Goal: Find specific page/section: Find specific page/section

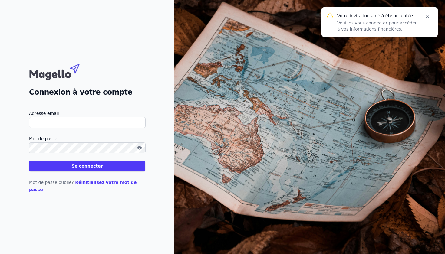
type input "[EMAIL_ADDRESS][DOMAIN_NAME]"
click at [87, 170] on button "Se connecter" at bounding box center [87, 166] width 116 height 11
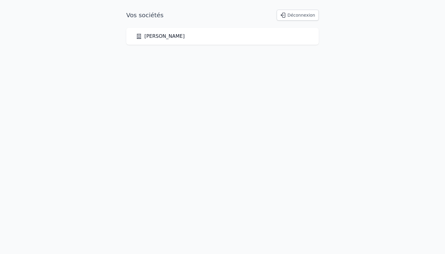
click at [168, 41] on div "[PERSON_NAME]" at bounding box center [222, 36] width 193 height 17
click at [163, 39] on link "[PERSON_NAME]" at bounding box center [160, 36] width 49 height 7
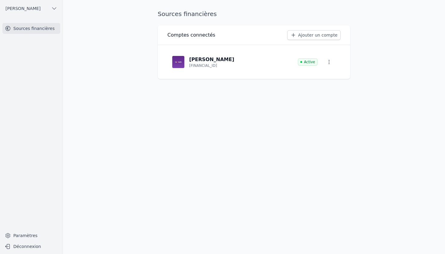
click at [259, 62] on link "[PERSON_NAME] [FINANCIAL_ID] Active" at bounding box center [253, 62] width 173 height 24
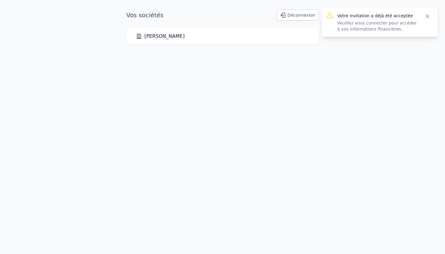
click at [261, 54] on html "Votre invitation a déjà été acceptée Veuillez vous connecter pour accéder à vos…" at bounding box center [222, 27] width 445 height 54
click at [186, 37] on div "[PERSON_NAME]" at bounding box center [222, 36] width 173 height 7
click at [157, 37] on link "[PERSON_NAME]" at bounding box center [160, 36] width 49 height 7
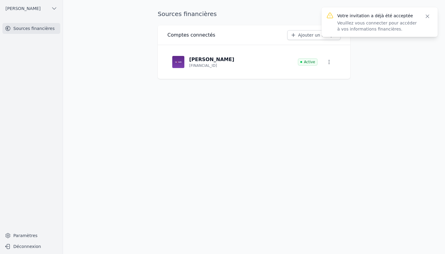
click at [167, 145] on div "Sources financières Comptes connectés Ajouter un compte CHIKAR SANA BE73 9502 8…" at bounding box center [254, 127] width 212 height 235
click at [433, 15] on div "Votre invitation a déjà été acceptée Veuillez vous connecter pour accéder à vos…" at bounding box center [379, 22] width 116 height 30
click at [426, 16] on icon "button" at bounding box center [427, 16] width 6 height 6
